Goal: Task Accomplishment & Management: Complete application form

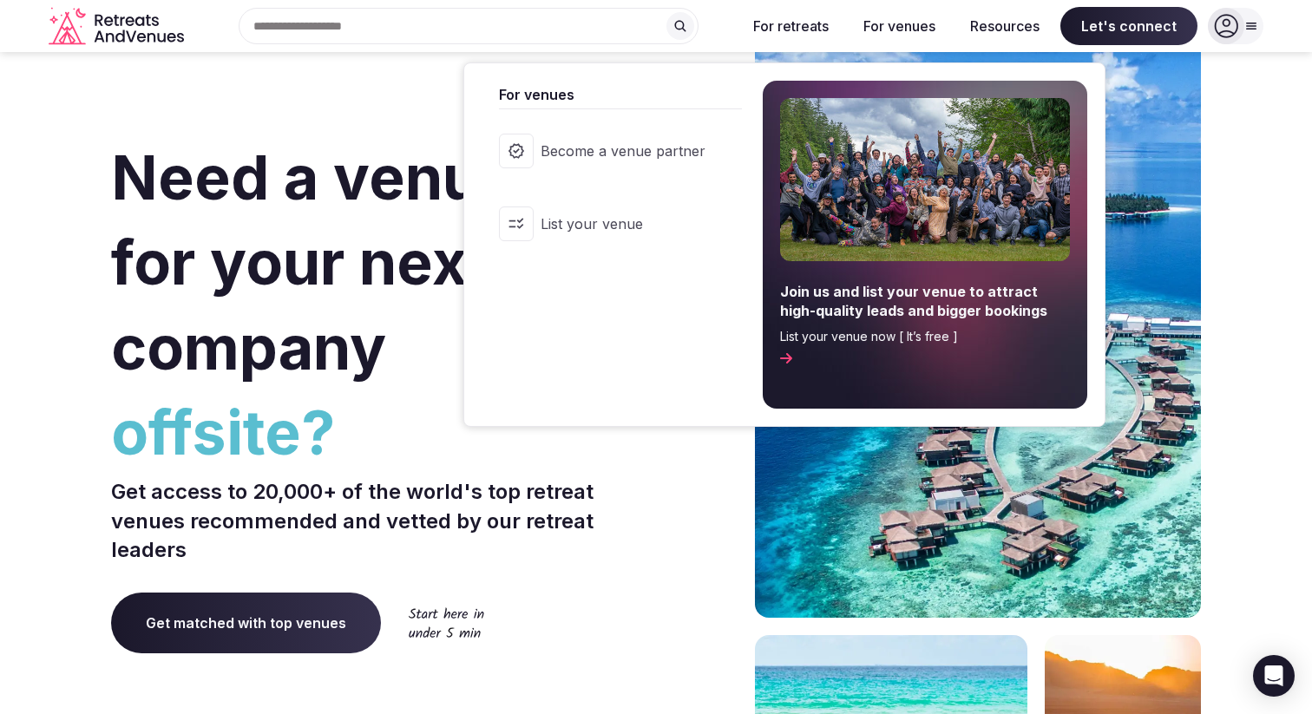
click at [619, 153] on span "Become a venue partner" at bounding box center [623, 150] width 165 height 19
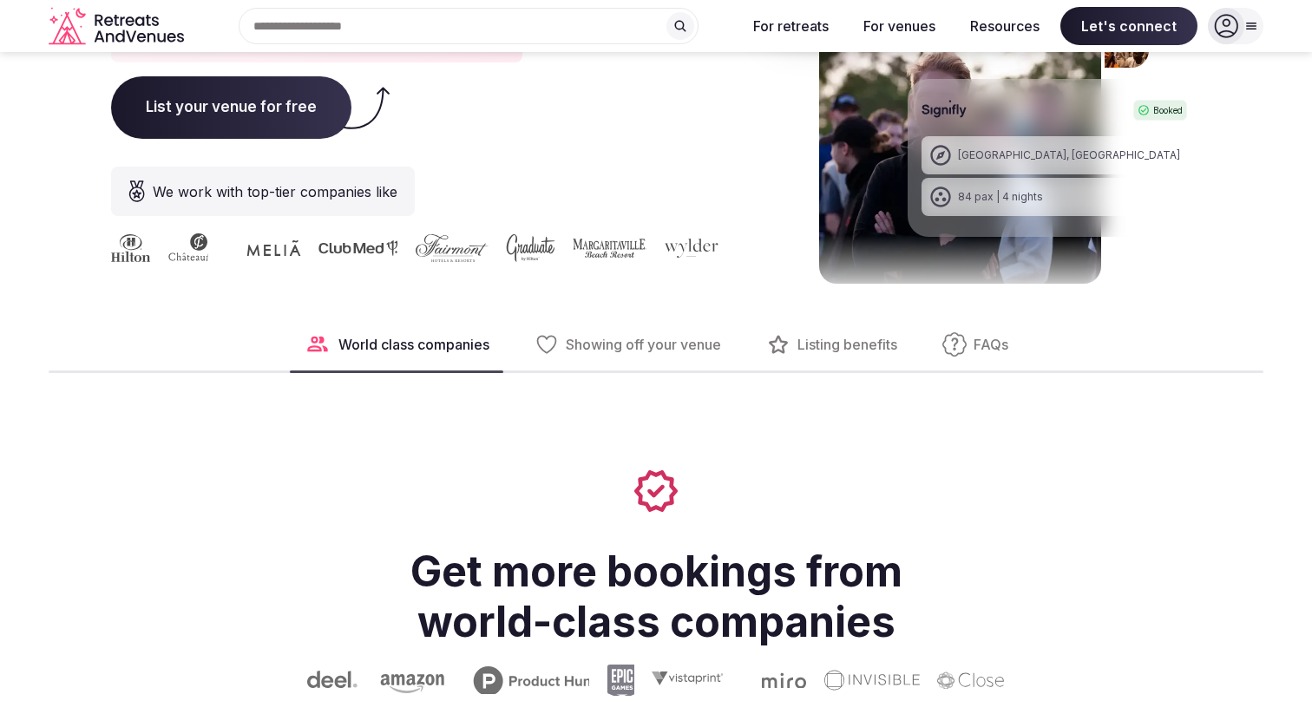
scroll to position [450, 0]
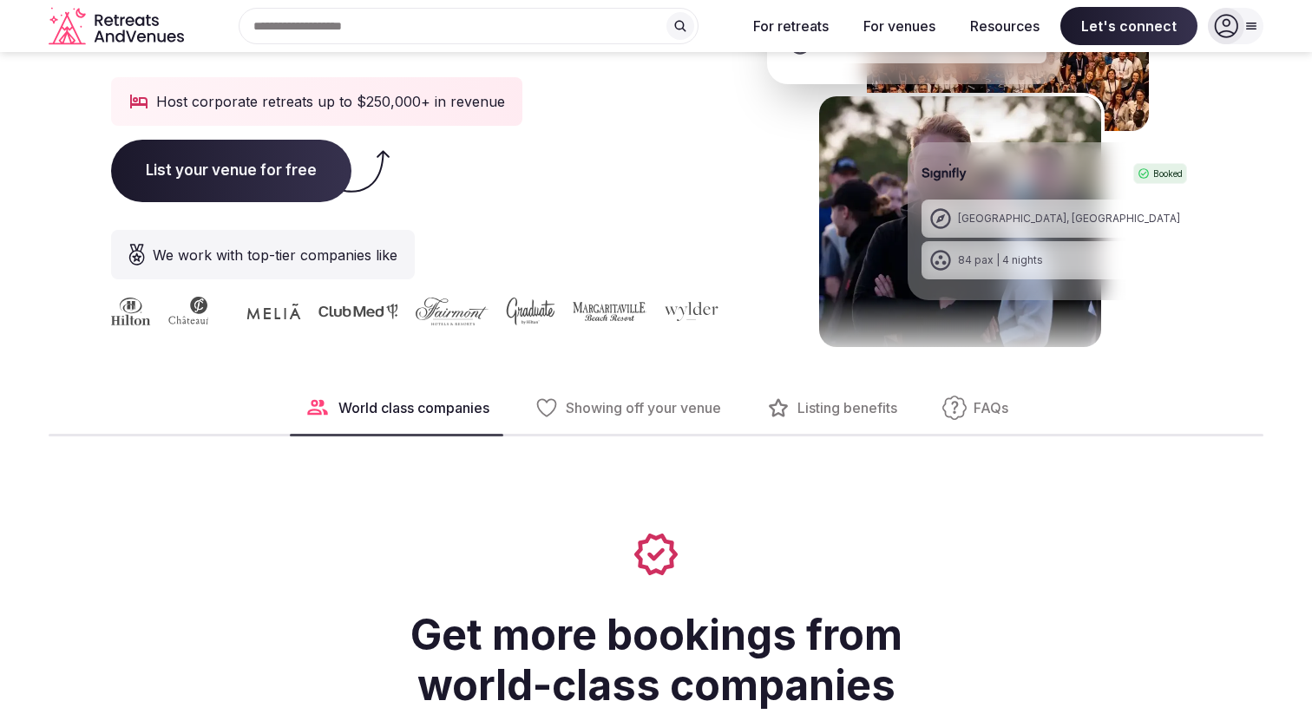
click at [656, 410] on span "Showing off your venue" at bounding box center [643, 407] width 155 height 19
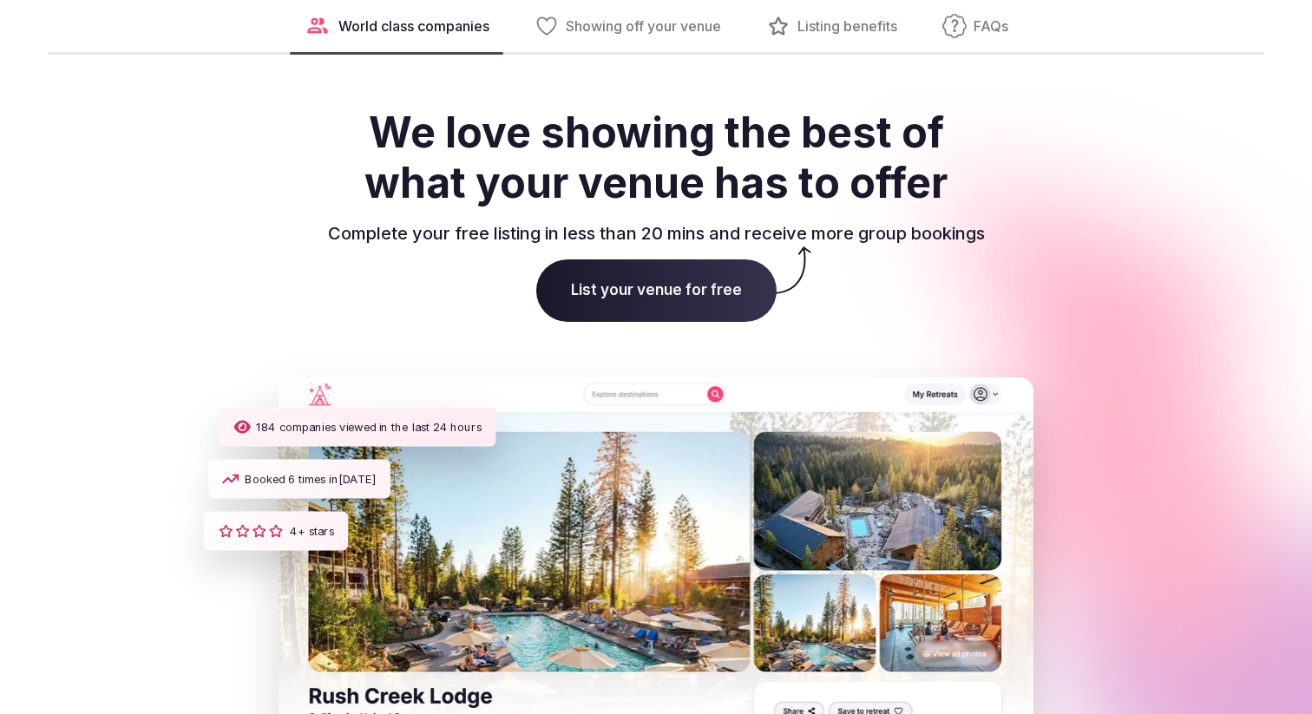
scroll to position [2377, 0]
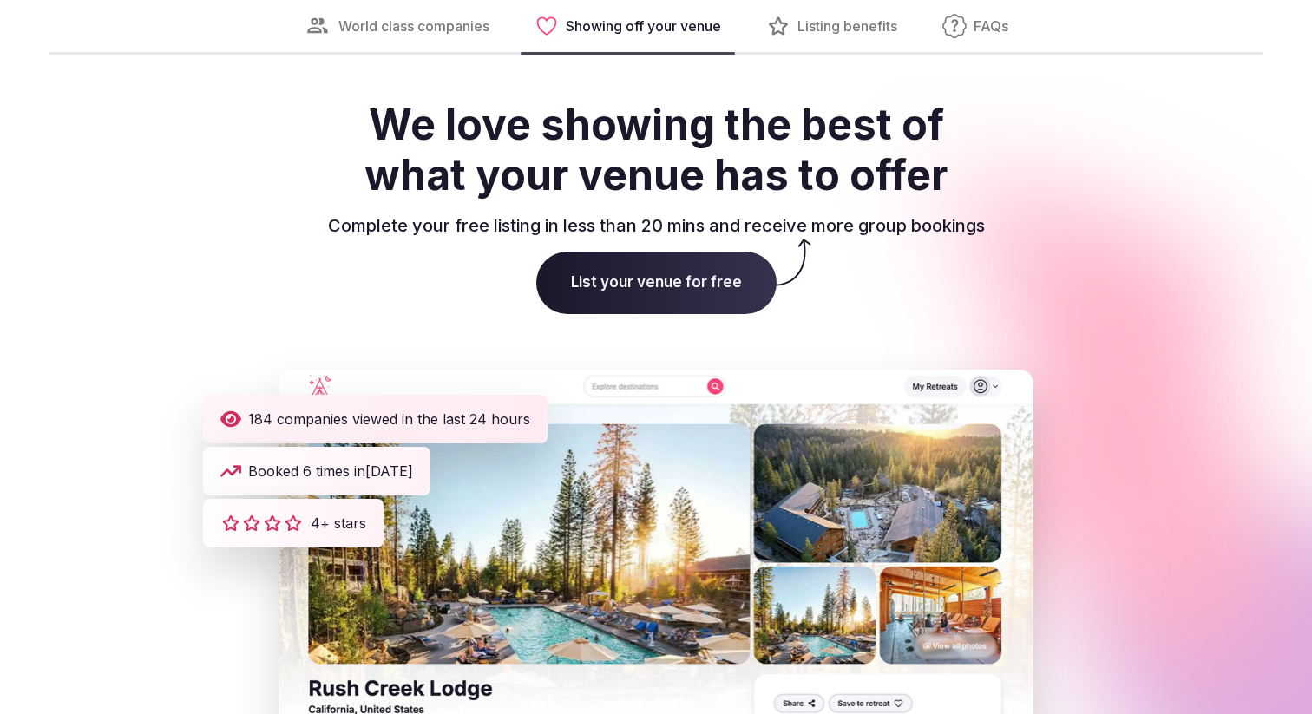
click at [675, 293] on span "List your venue for free" at bounding box center [656, 283] width 240 height 62
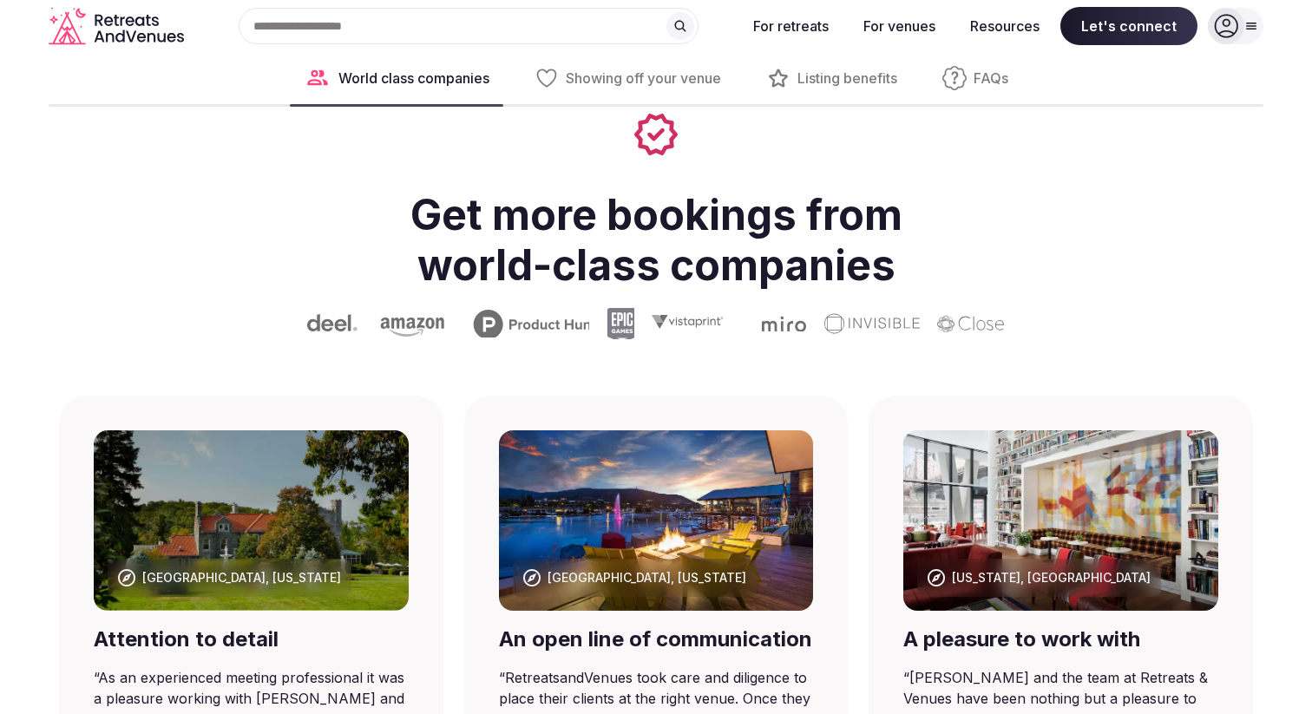
scroll to position [756, 0]
